Goal: Check status: Check status

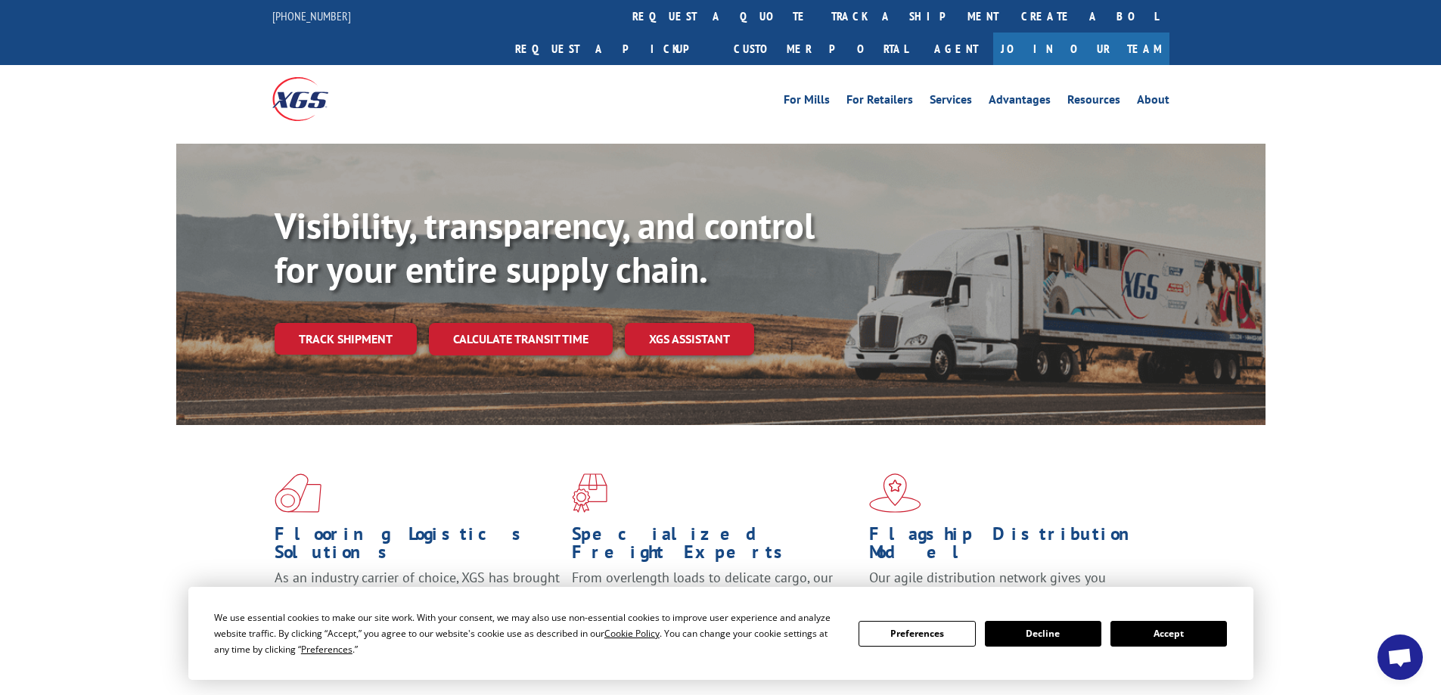
drag, startPoint x: 1184, startPoint y: 638, endPoint x: 665, endPoint y: 476, distance: 544.2
click at [1178, 637] on button "Accept" at bounding box center [1168, 634] width 116 height 26
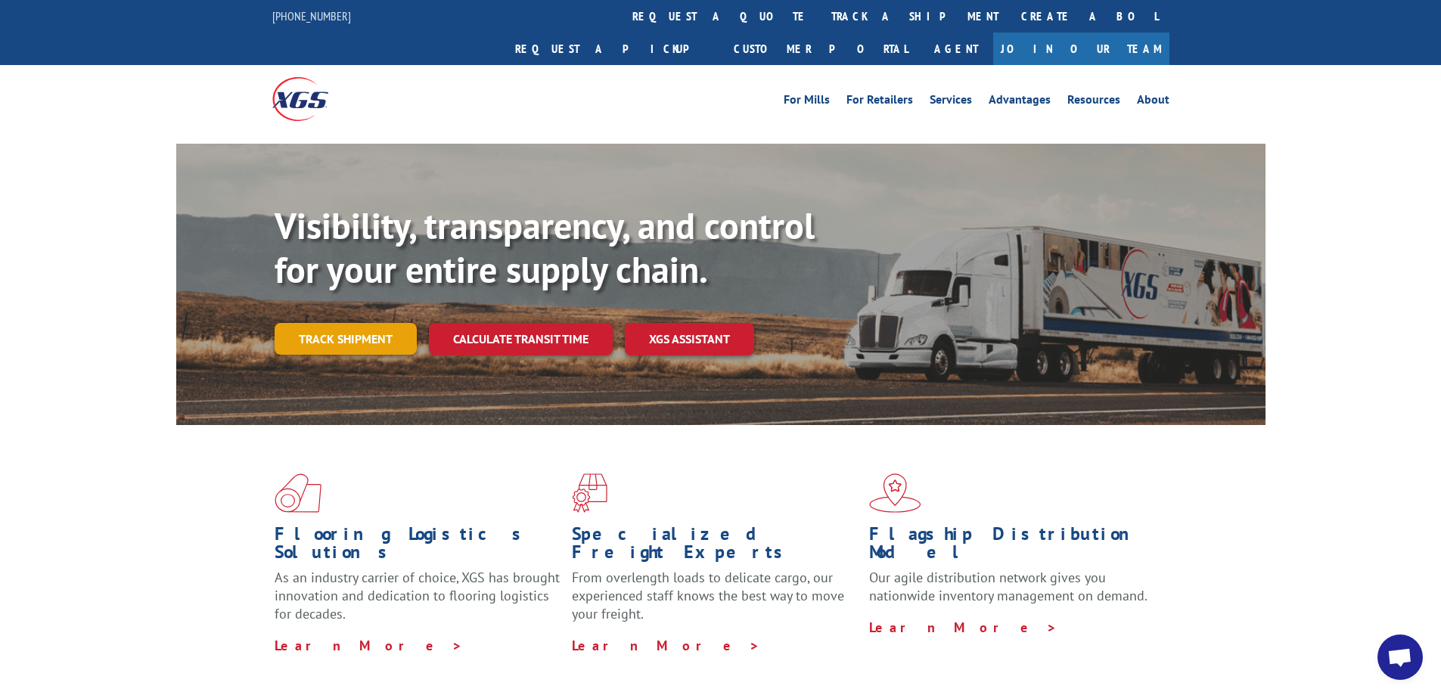
click at [341, 323] on link "Track shipment" at bounding box center [346, 339] width 142 height 32
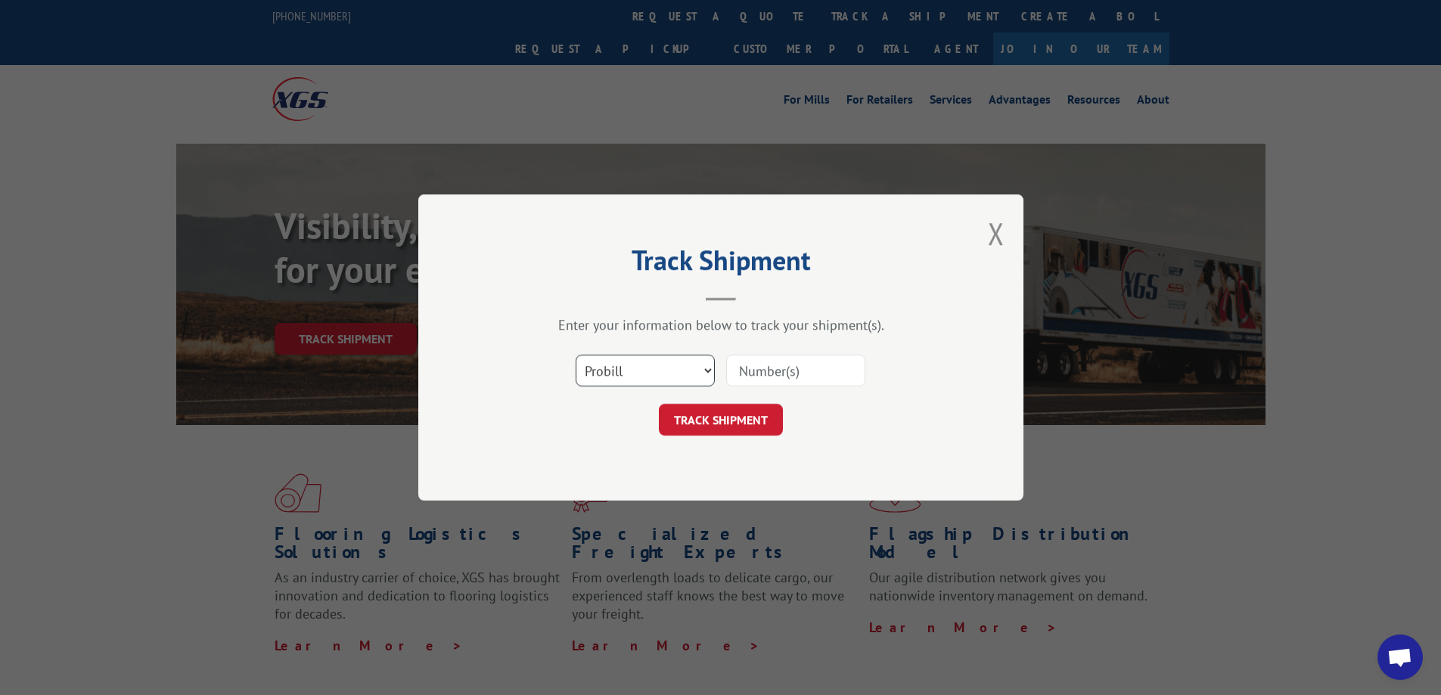
click at [610, 371] on select "Select category... Probill BOL PO" at bounding box center [645, 371] width 139 height 32
select select "bol"
click at [576, 355] on select "Select category... Probill BOL PO" at bounding box center [645, 371] width 139 height 32
click at [760, 359] on input at bounding box center [795, 371] width 139 height 32
paste input "5590520"
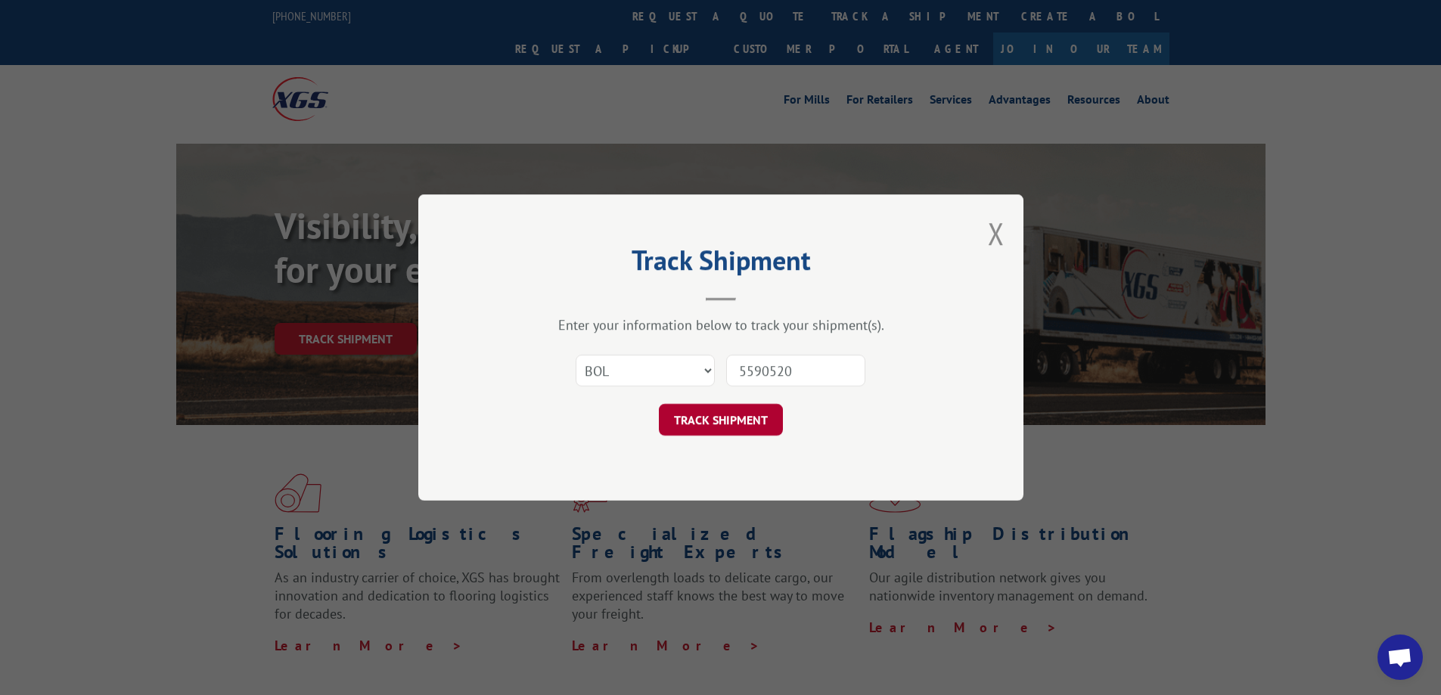
type input "5590520"
click at [732, 425] on button "TRACK SHIPMENT" at bounding box center [721, 420] width 124 height 32
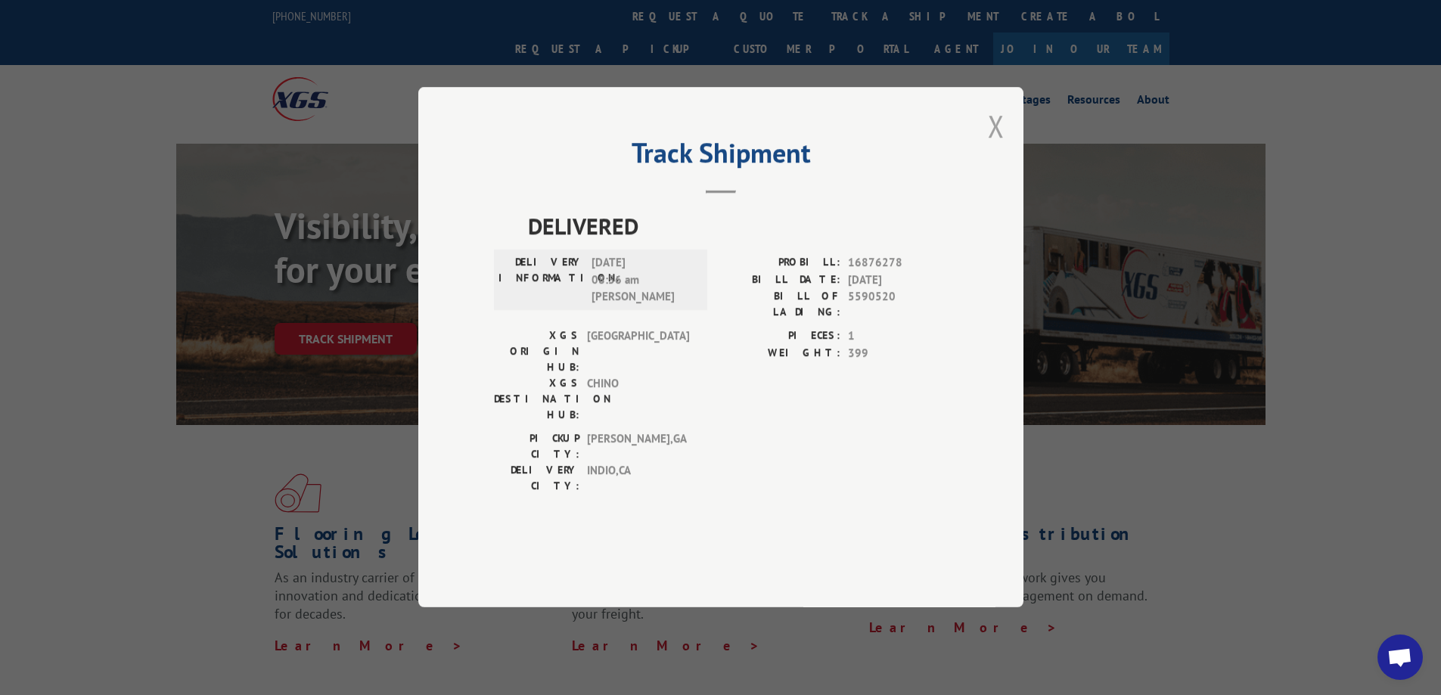
click at [992, 146] on button "Close modal" at bounding box center [996, 126] width 17 height 40
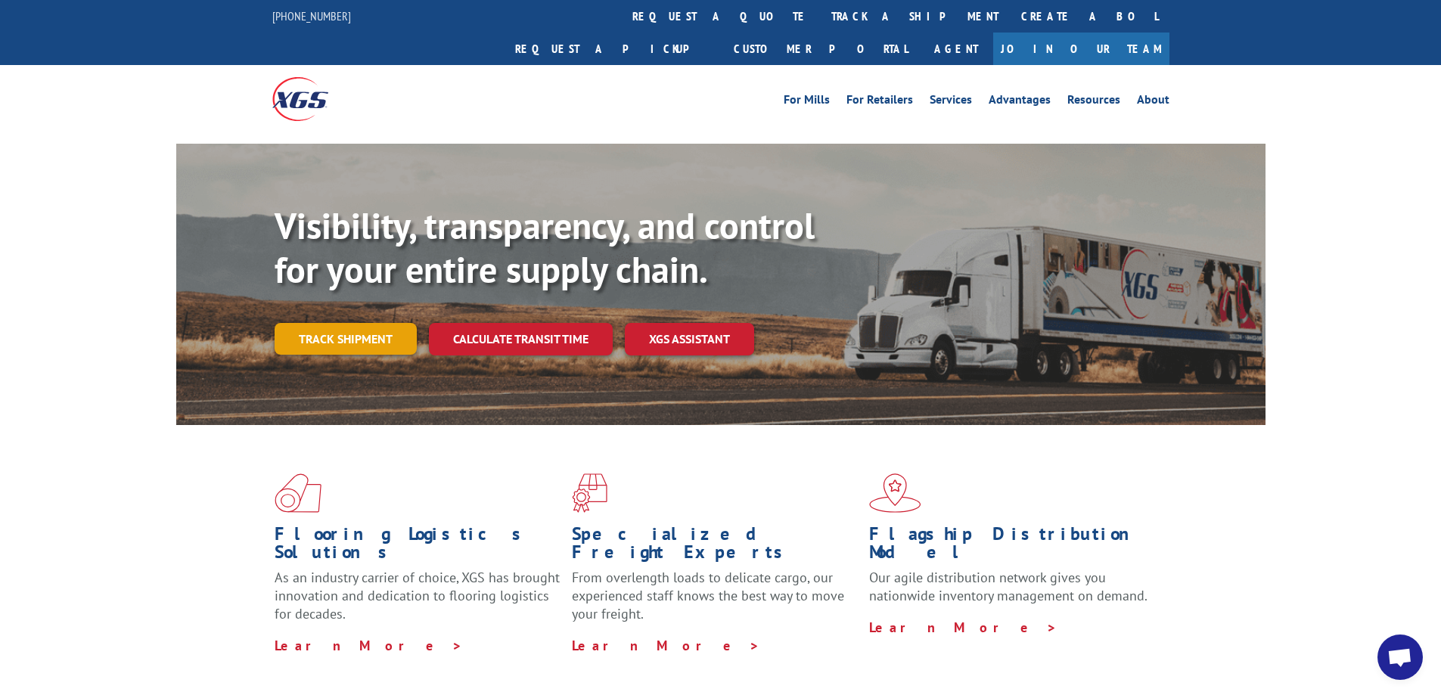
click at [338, 323] on link "Track shipment" at bounding box center [346, 339] width 142 height 32
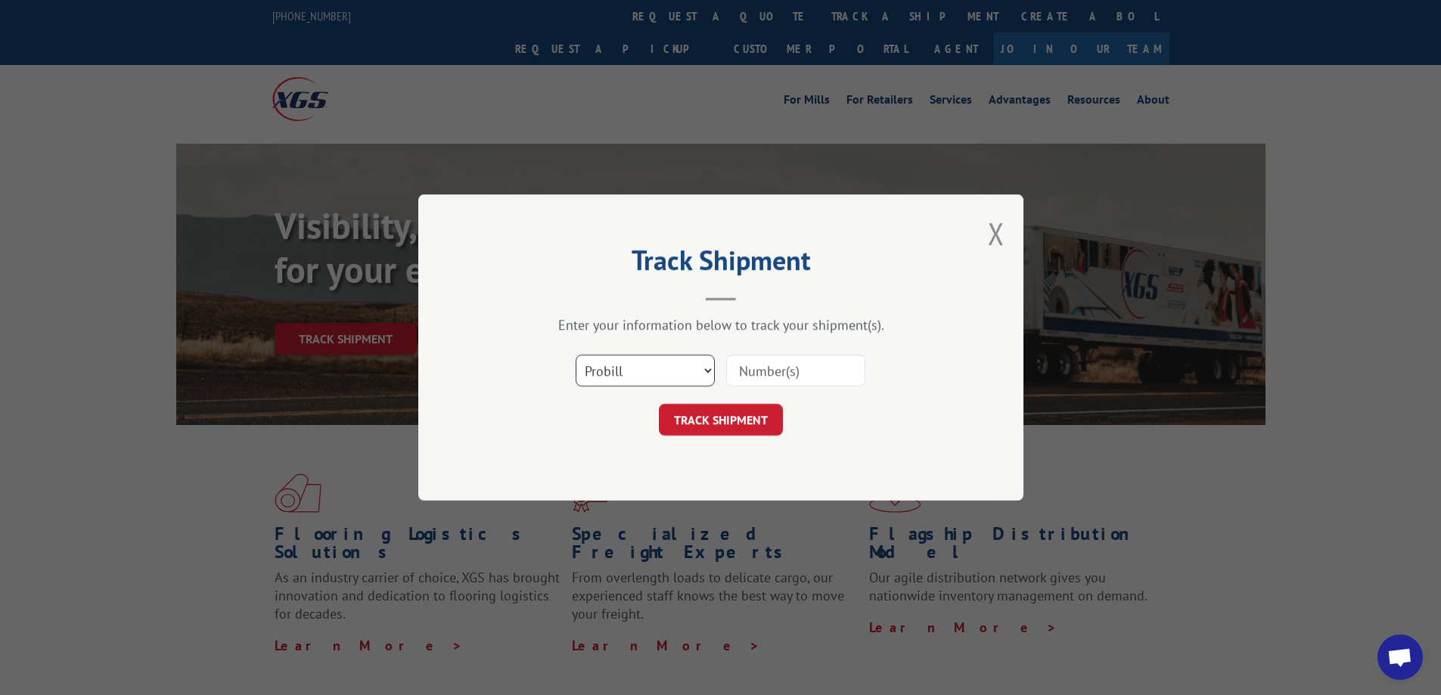
click at [647, 365] on select "Select category... Probill BOL PO" at bounding box center [645, 371] width 139 height 32
select select "bol"
click at [576, 355] on select "Select category... Probill BOL PO" at bounding box center [645, 371] width 139 height 32
click at [768, 369] on input at bounding box center [795, 371] width 139 height 32
paste input "12510680"
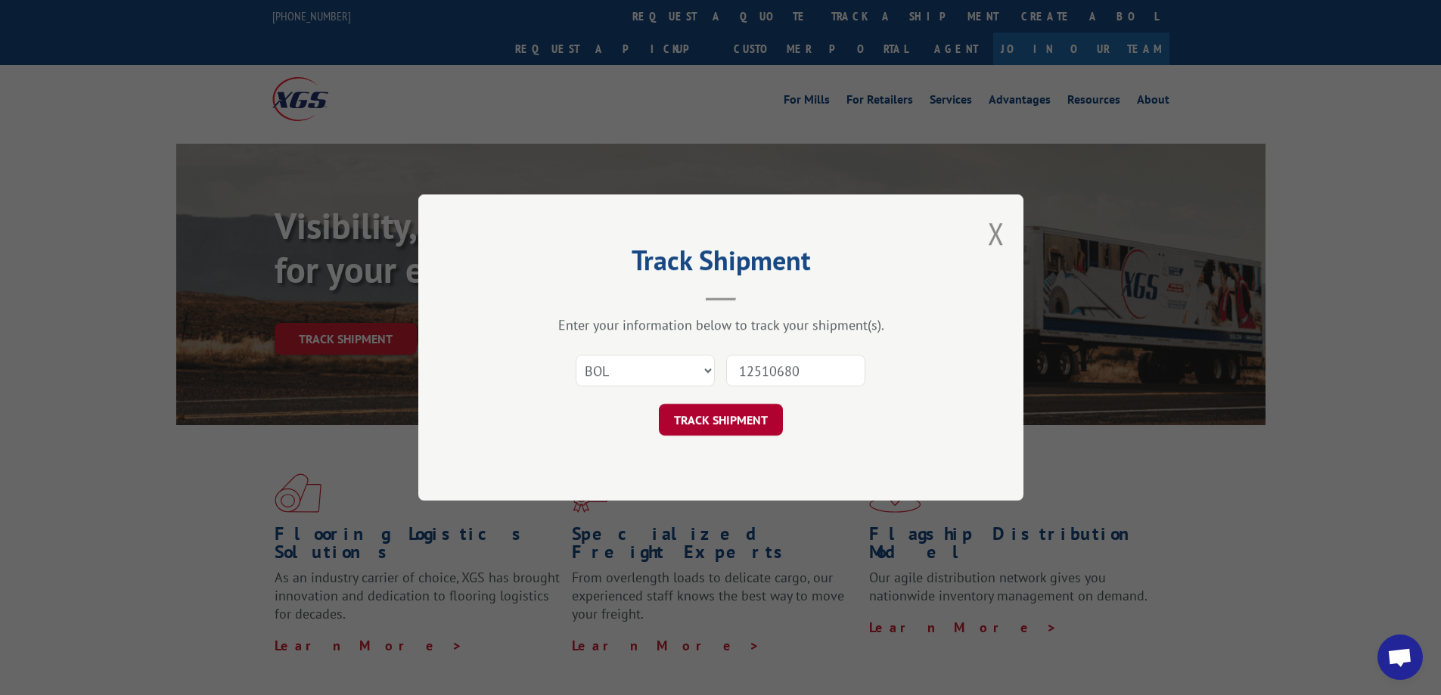
type input "12510680"
click at [720, 411] on button "TRACK SHIPMENT" at bounding box center [721, 420] width 124 height 32
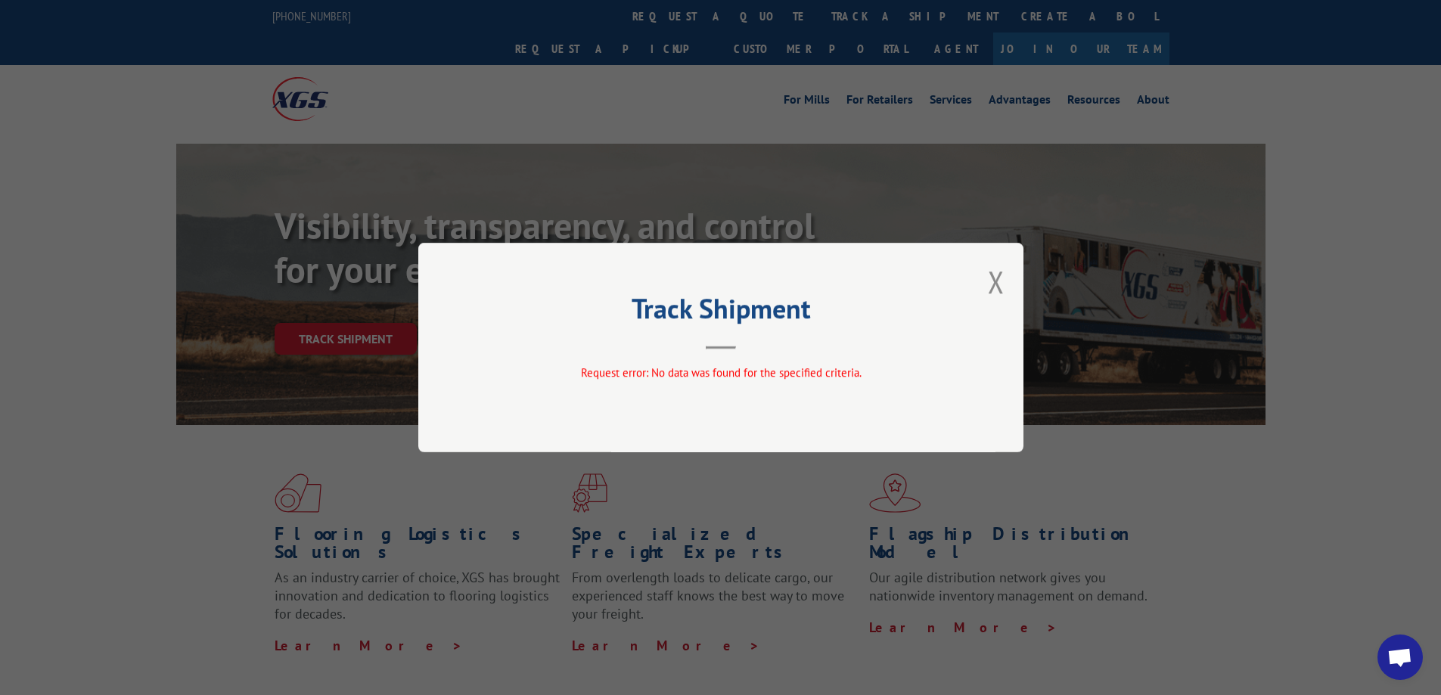
click at [1011, 281] on div "Track Shipment Request error: No data was found for the specified criteria." at bounding box center [720, 348] width 605 height 210
click at [998, 283] on button "Close modal" at bounding box center [996, 282] width 17 height 40
